Goal: Answer question/provide support

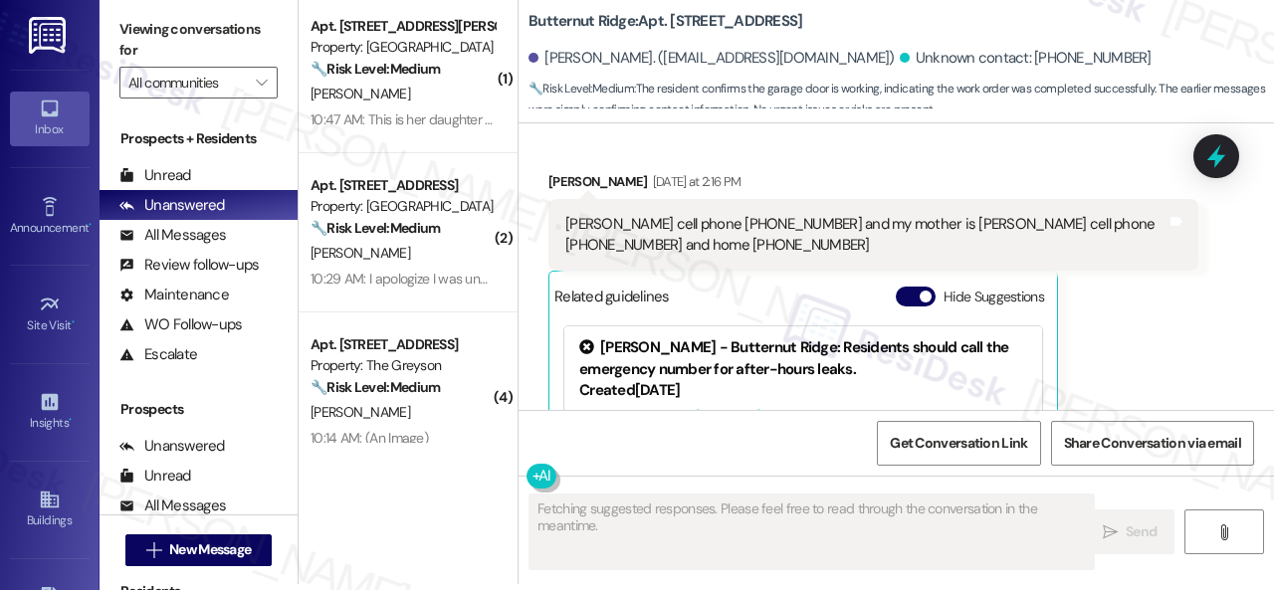
scroll to position [3019, 0]
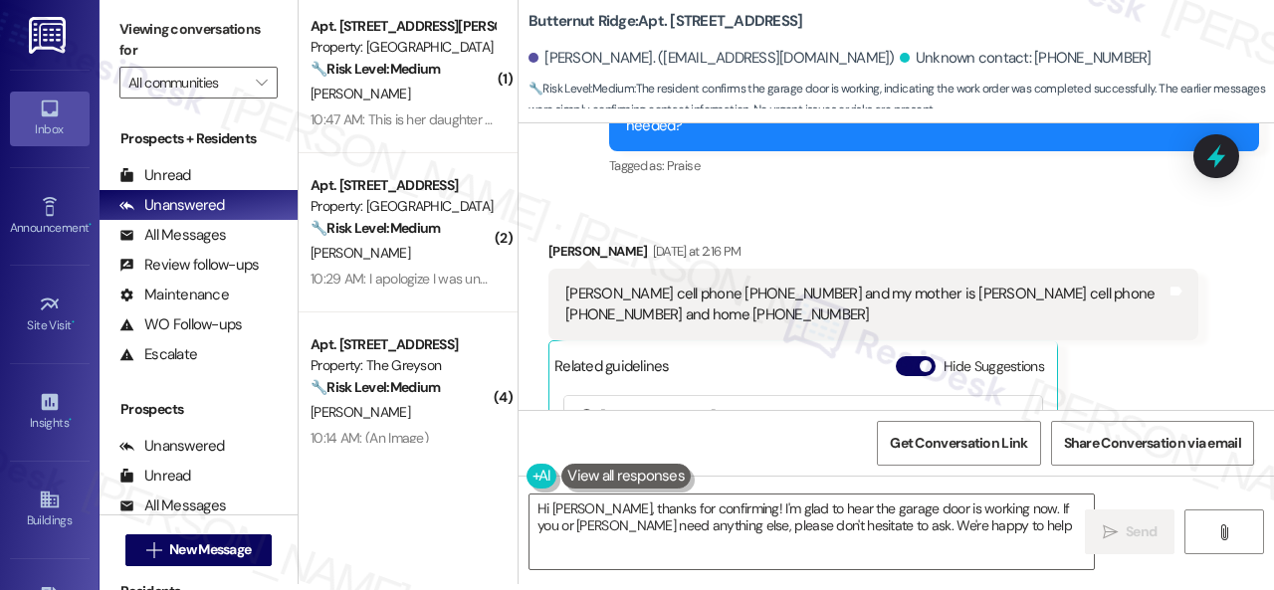
type textarea "Hi [PERSON_NAME], thanks for confirming! I'm glad to hear the garage door is wo…"
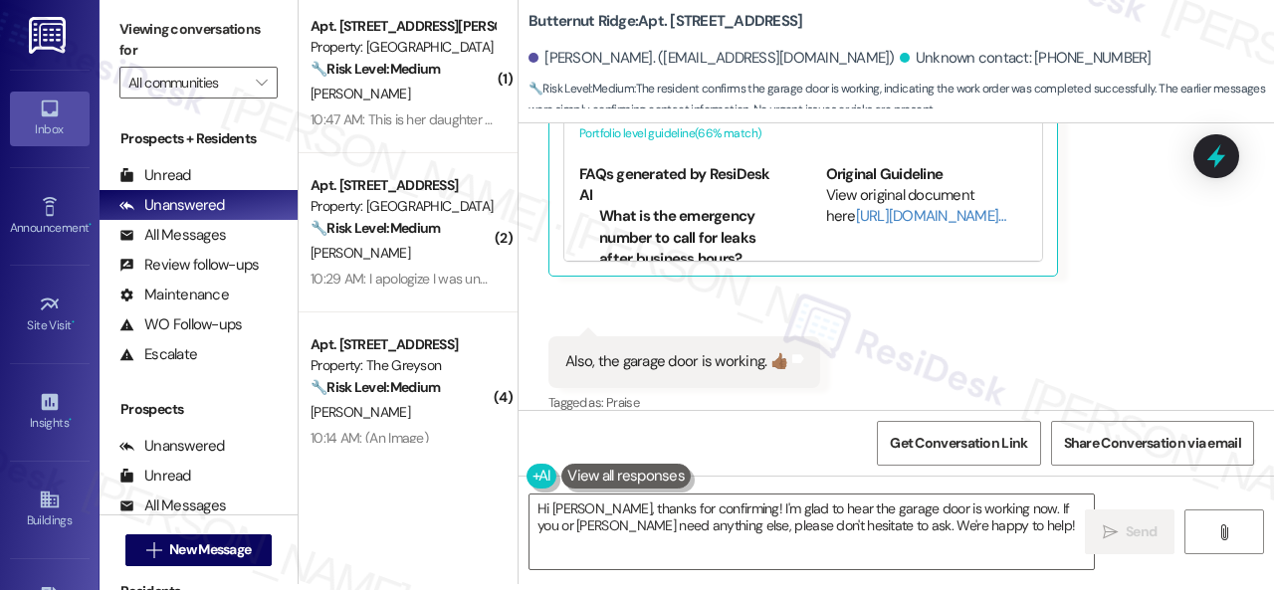
scroll to position [3517, 0]
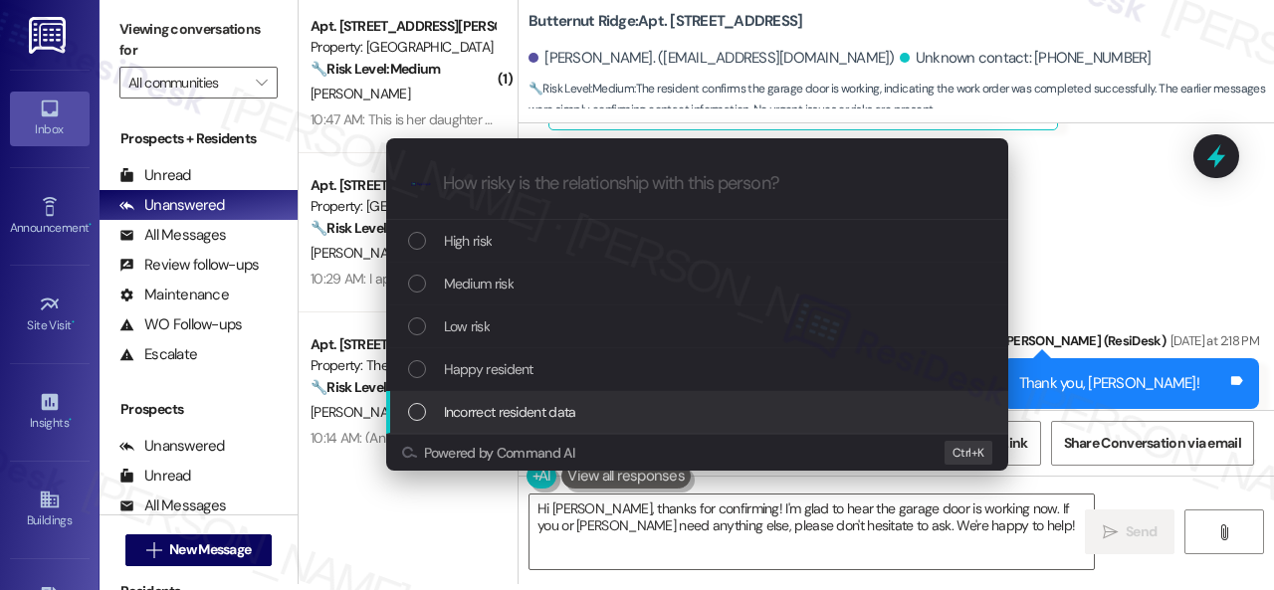
click at [478, 403] on span "Incorrect resident data" at bounding box center [510, 412] width 132 height 22
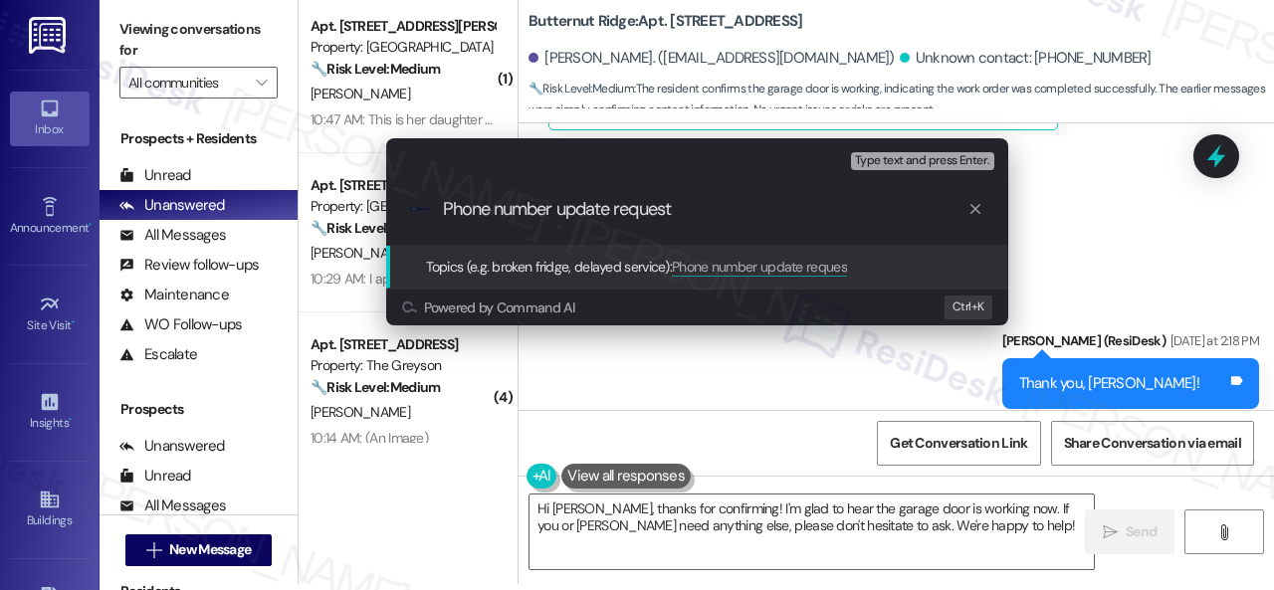
type input "Phone number update request."
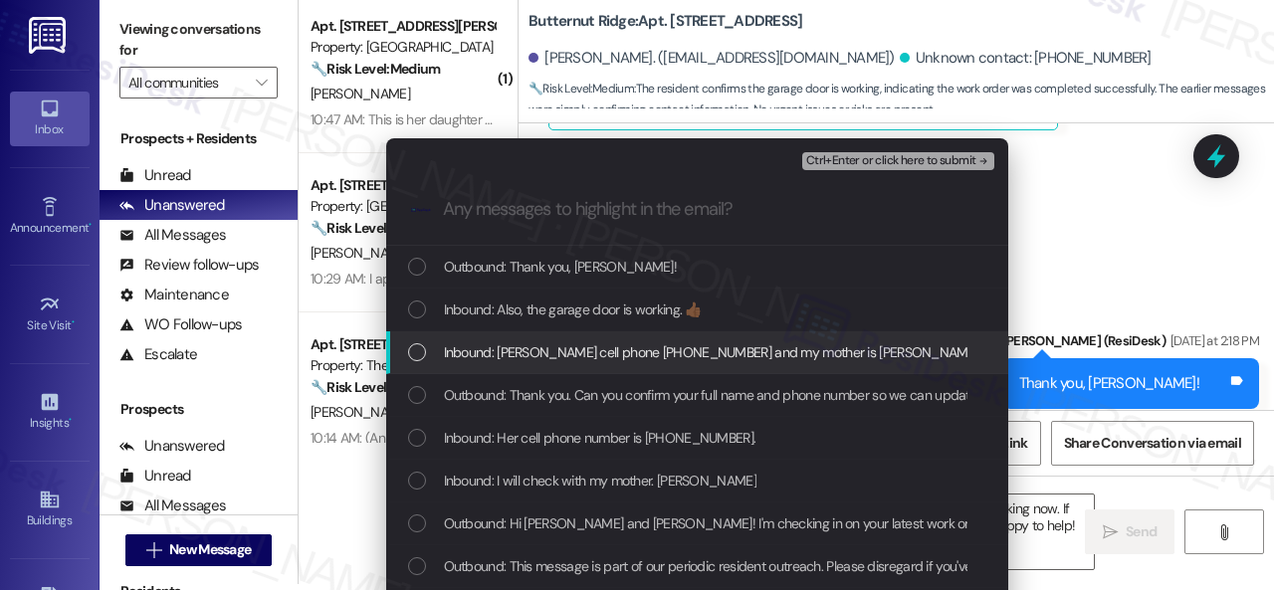
click at [577, 358] on span "Inbound: [PERSON_NAME] cell phone [PHONE_NUMBER] and my mother is [PERSON_NAME]…" at bounding box center [886, 352] width 885 height 22
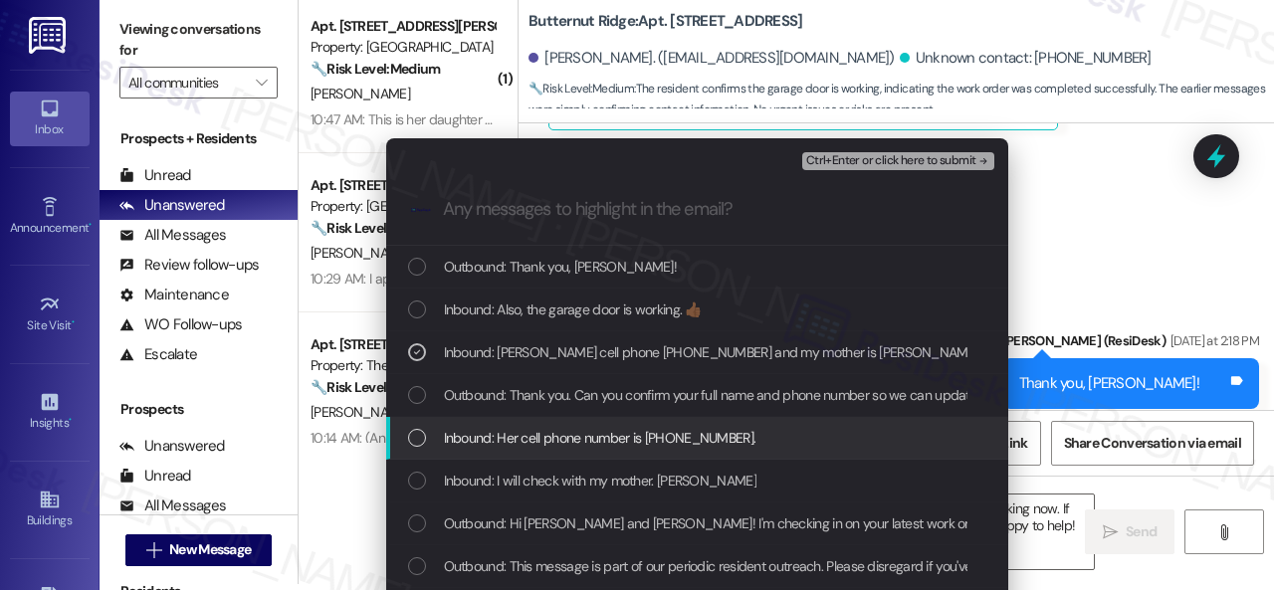
click at [577, 447] on span "Inbound: Her cell phone number is [PHONE_NUMBER]." at bounding box center [600, 438] width 313 height 22
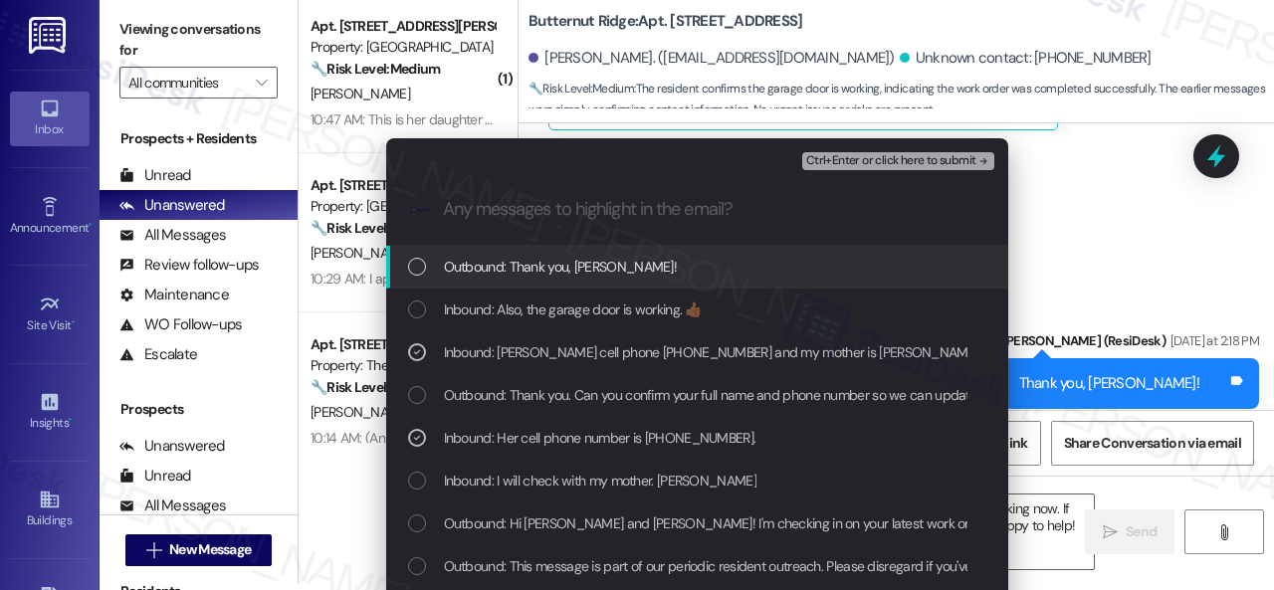
click at [822, 164] on span "Ctrl+Enter or click here to submit" at bounding box center [891, 161] width 170 height 14
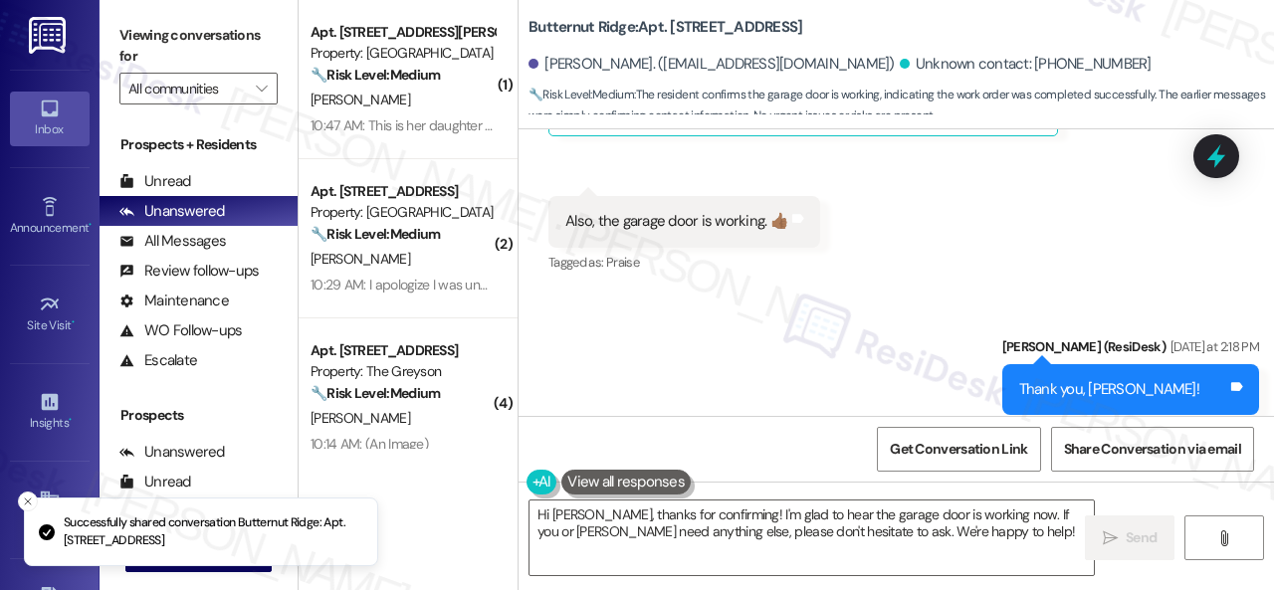
scroll to position [3348, 0]
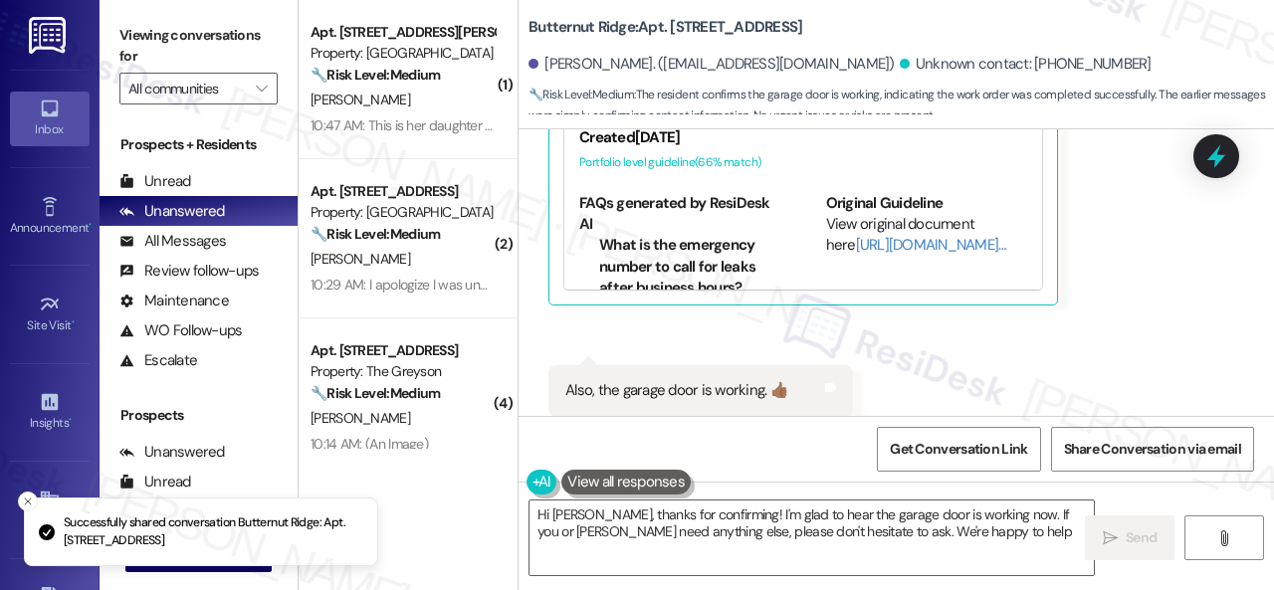
type textarea "Hi [PERSON_NAME], thanks for confirming! I'm glad to hear the garage door is wo…"
